Goal: Information Seeking & Learning: Learn about a topic

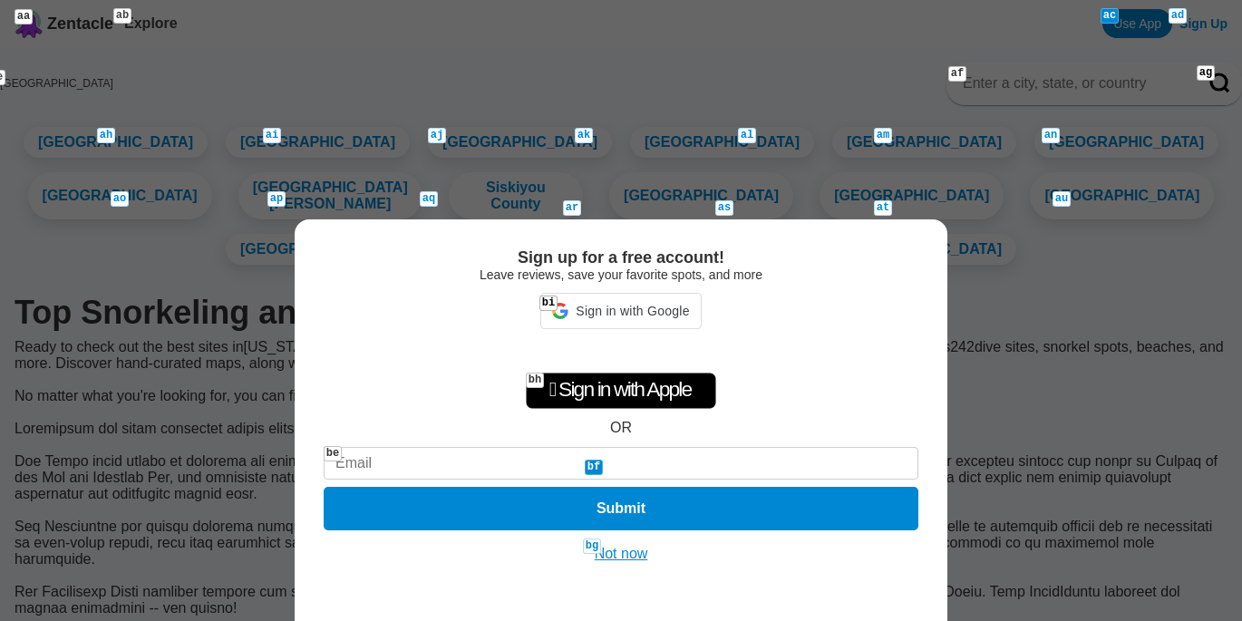
click at [666, 562] on div "Not now" at bounding box center [621, 554] width 595 height 18
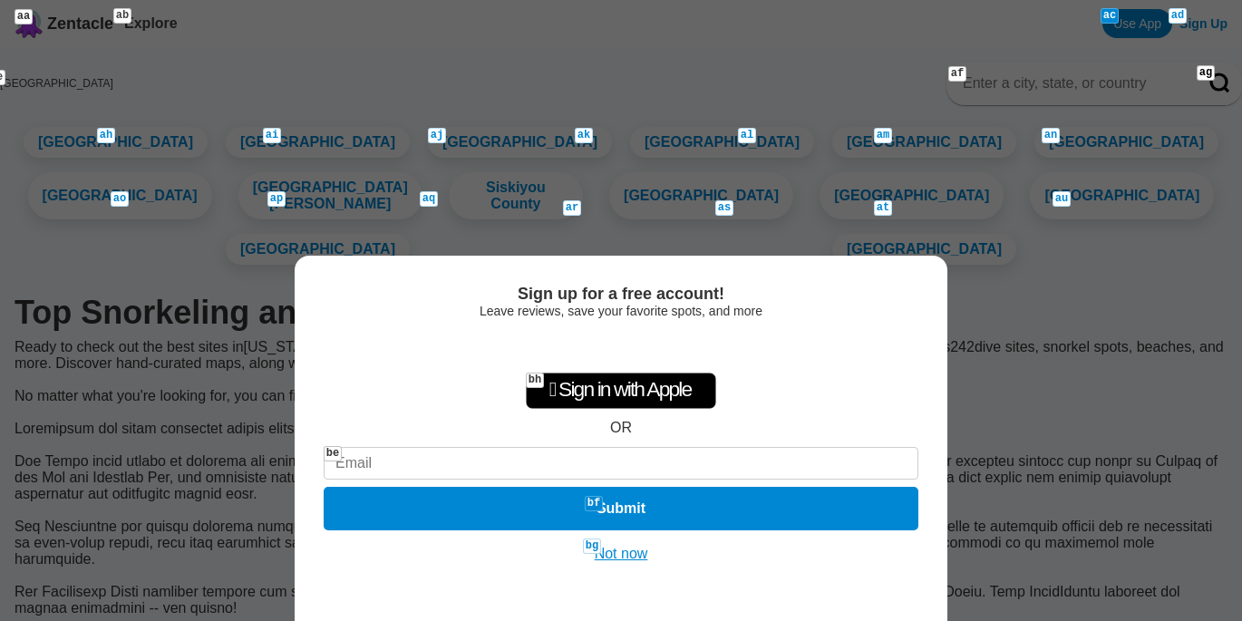
click at [613, 540] on div "Sign up for a free account! Leave reviews, save your favorite spots, and more …" at bounding box center [621, 438] width 653 height 365
click at [608, 547] on button "Not now" at bounding box center [621, 554] width 64 height 18
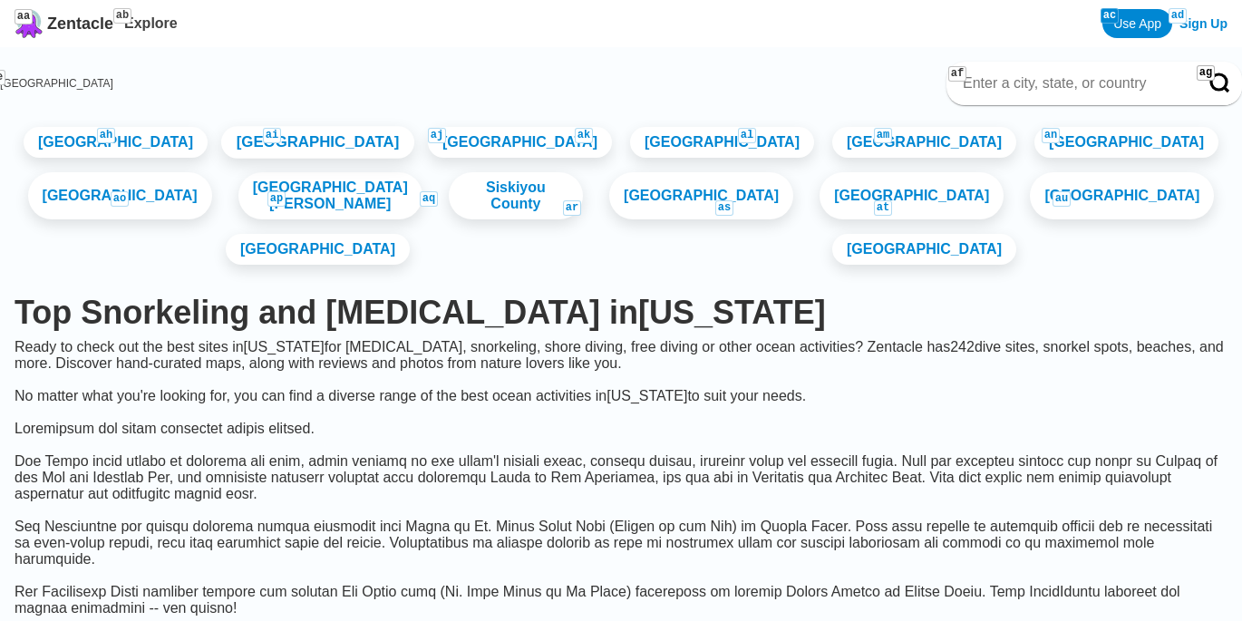
click at [308, 159] on link "[GEOGRAPHIC_DATA]" at bounding box center [317, 142] width 193 height 33
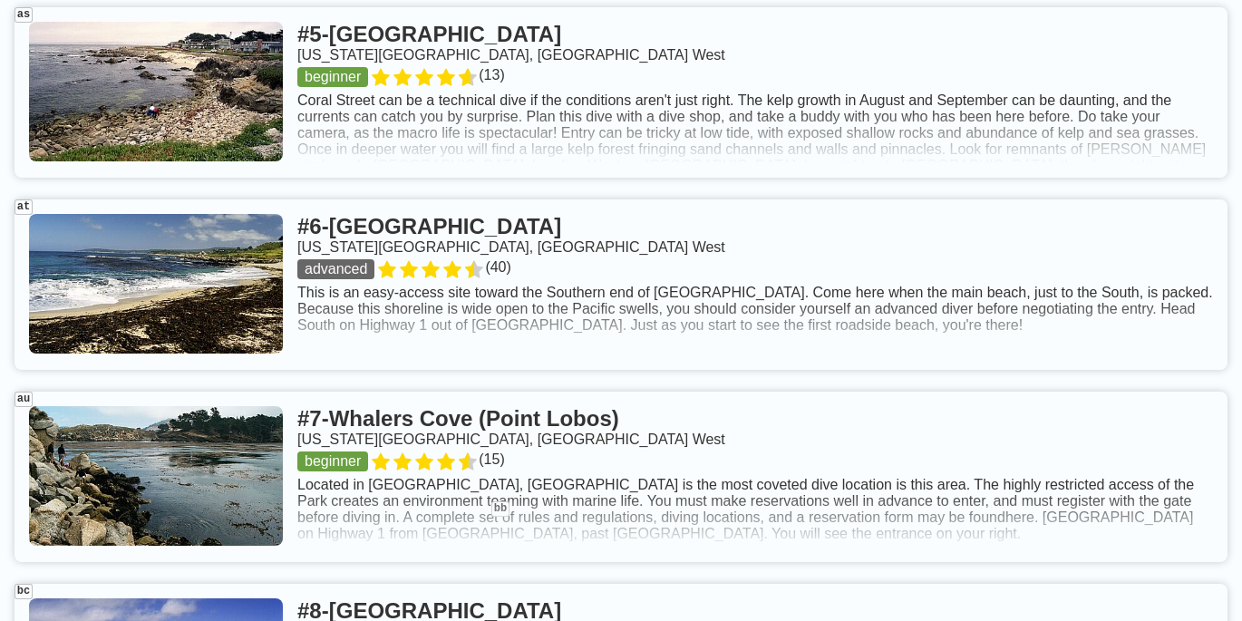
scroll to position [1640, 0]
click at [579, 392] on link at bounding box center [621, 477] width 1213 height 170
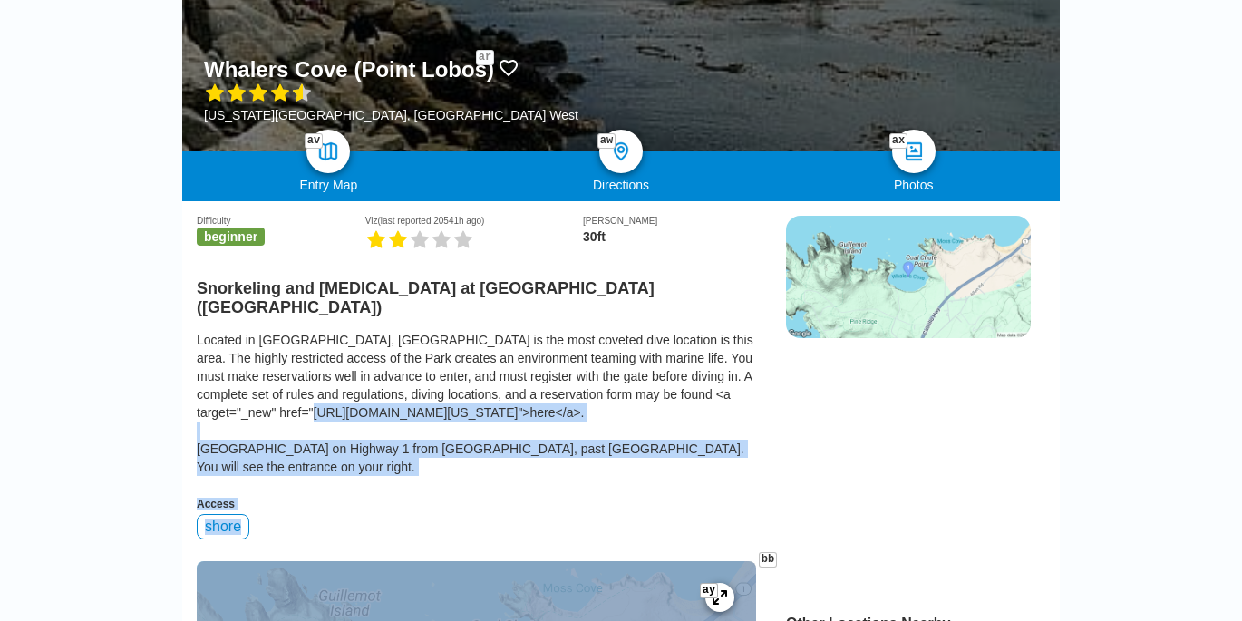
drag, startPoint x: 376, startPoint y: 585, endPoint x: 391, endPoint y: 634, distance: 51.1
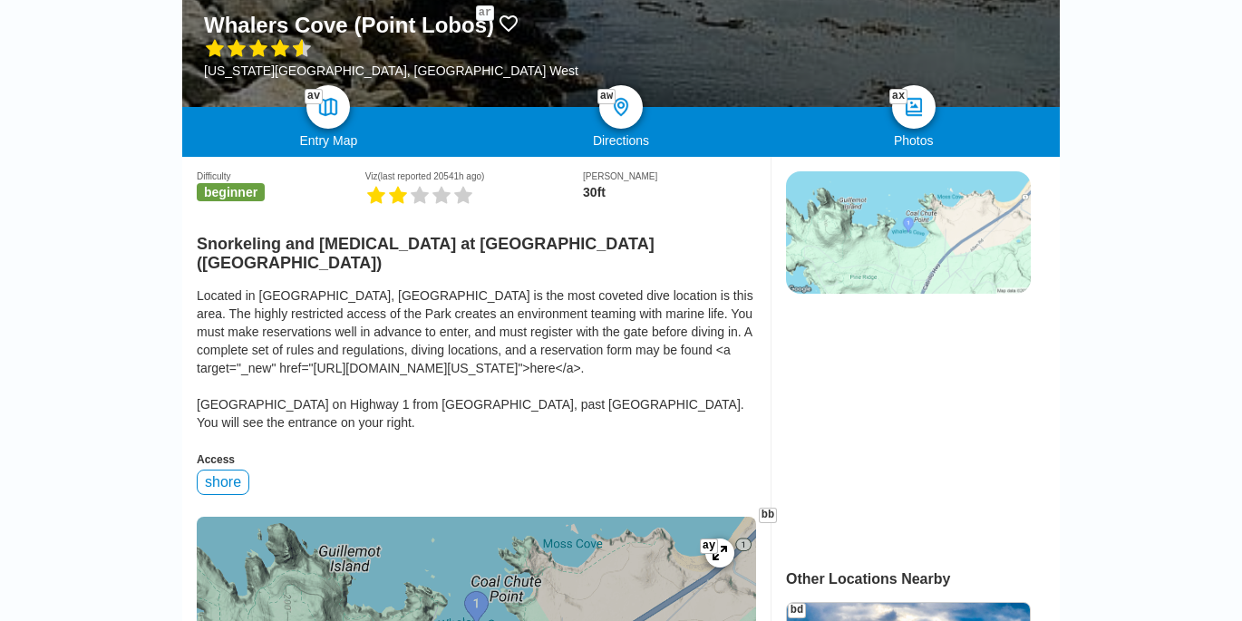
click at [305, 333] on div "Located in [GEOGRAPHIC_DATA], [GEOGRAPHIC_DATA] is the most coveted dive locati…" at bounding box center [477, 359] width 560 height 145
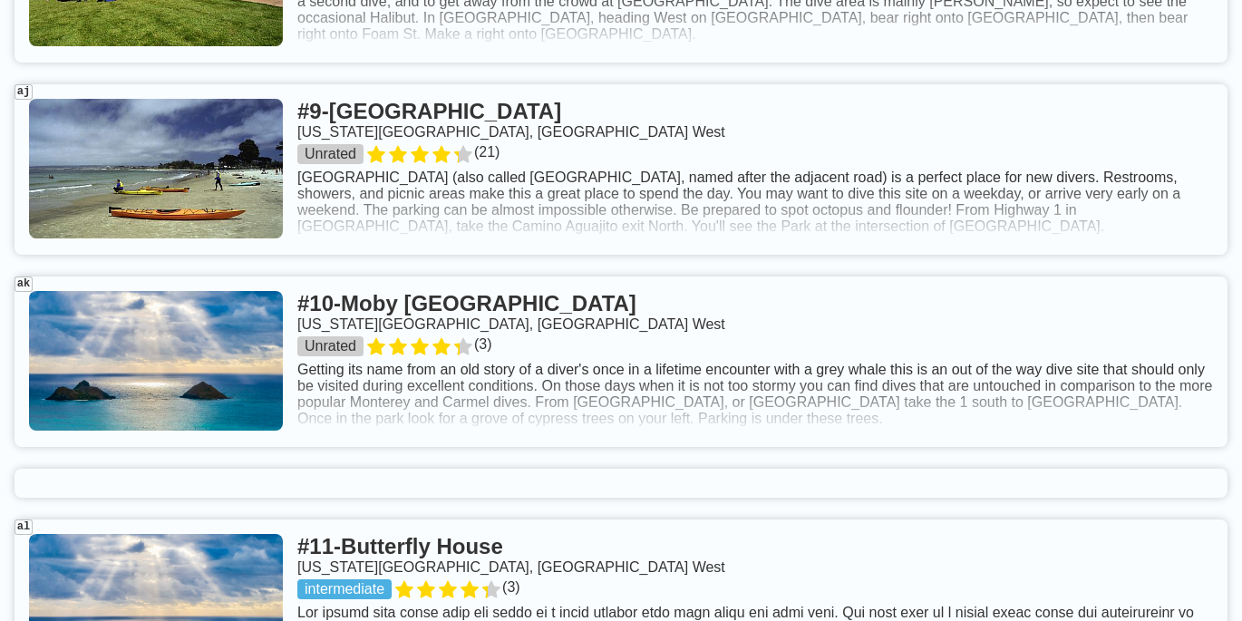
scroll to position [2846, 0]
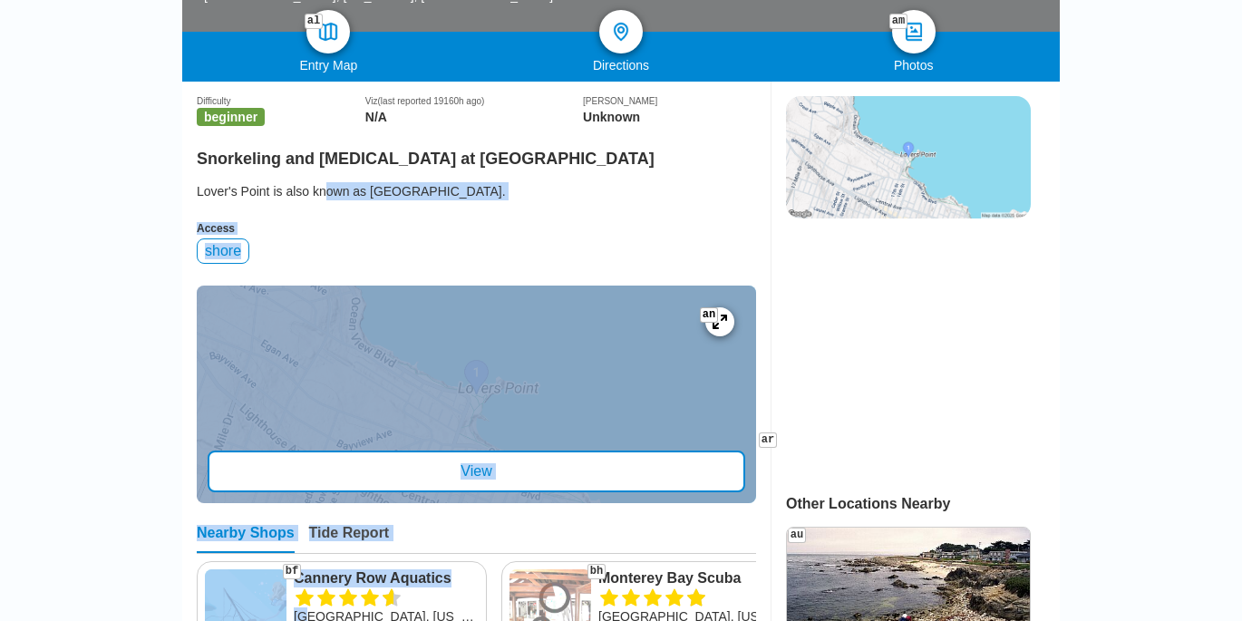
scroll to position [521, 0]
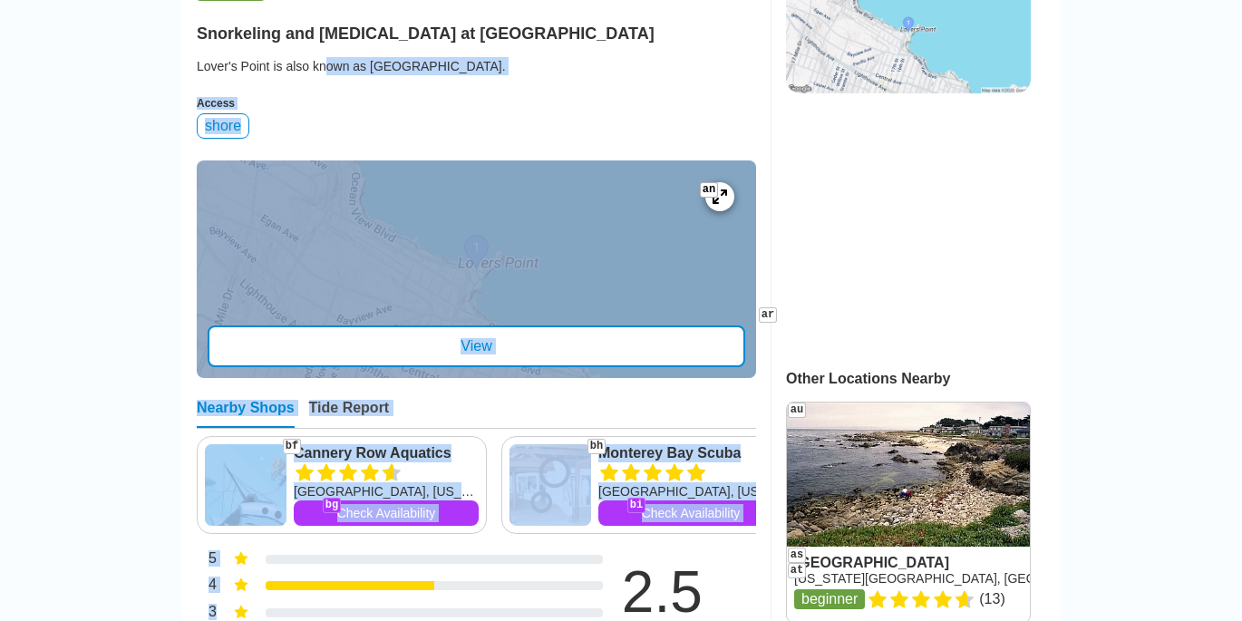
drag, startPoint x: 308, startPoint y: 584, endPoint x: 310, endPoint y: 654, distance: 69.9
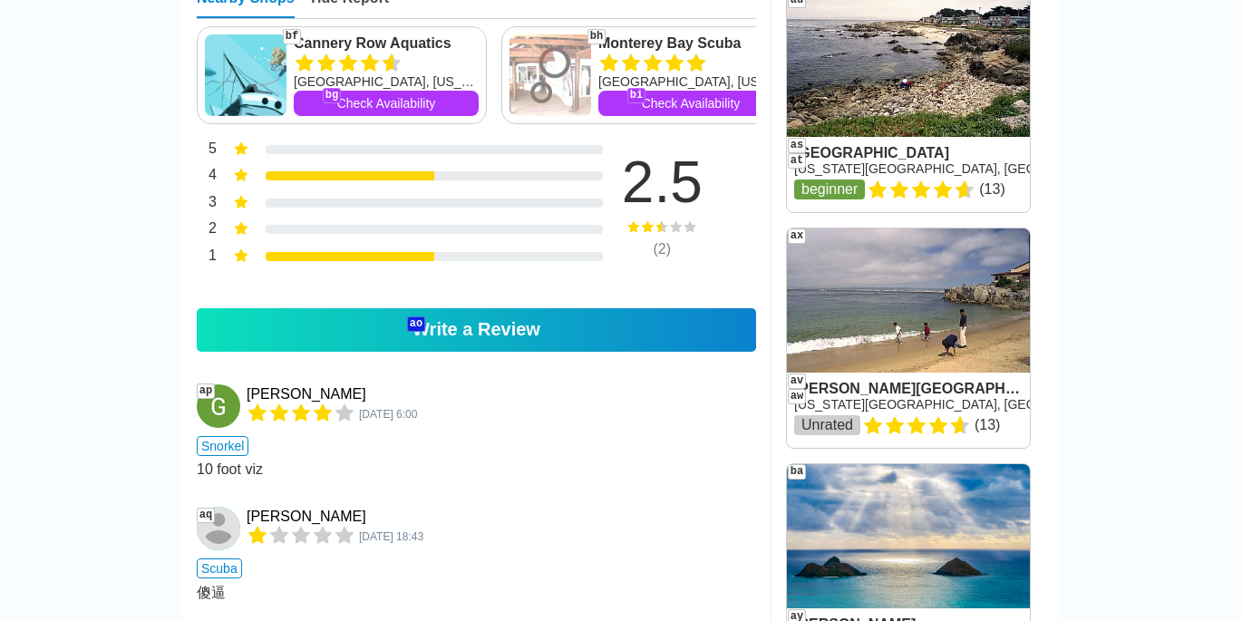
scroll to position [931, 0]
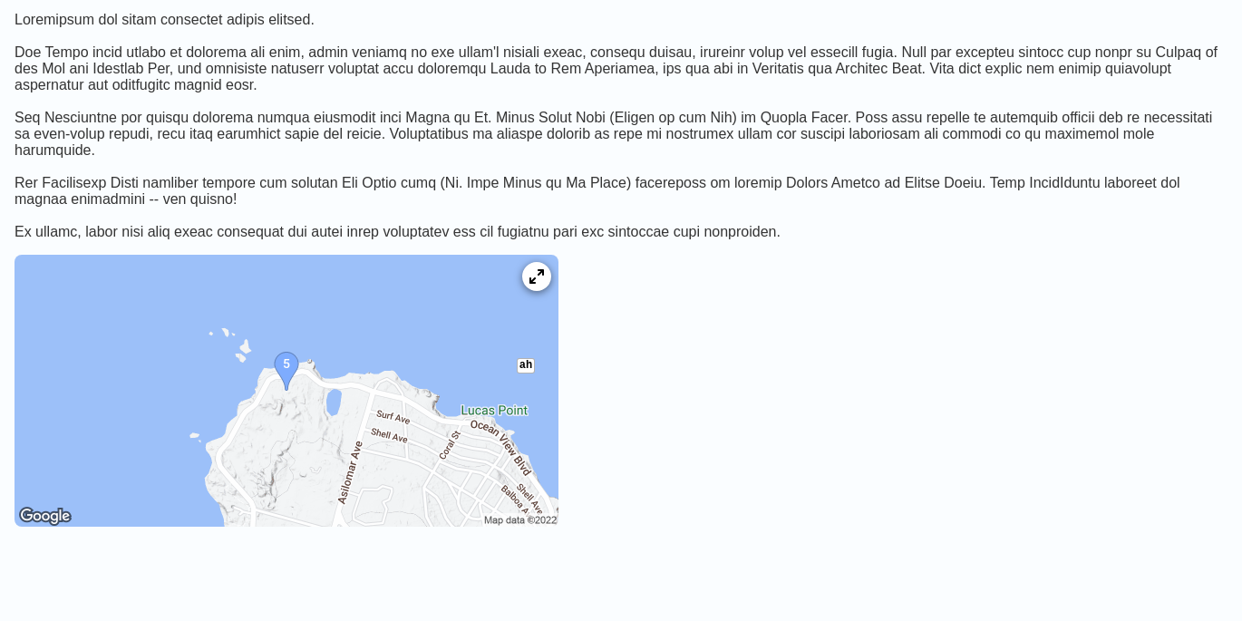
scroll to position [410, 0]
